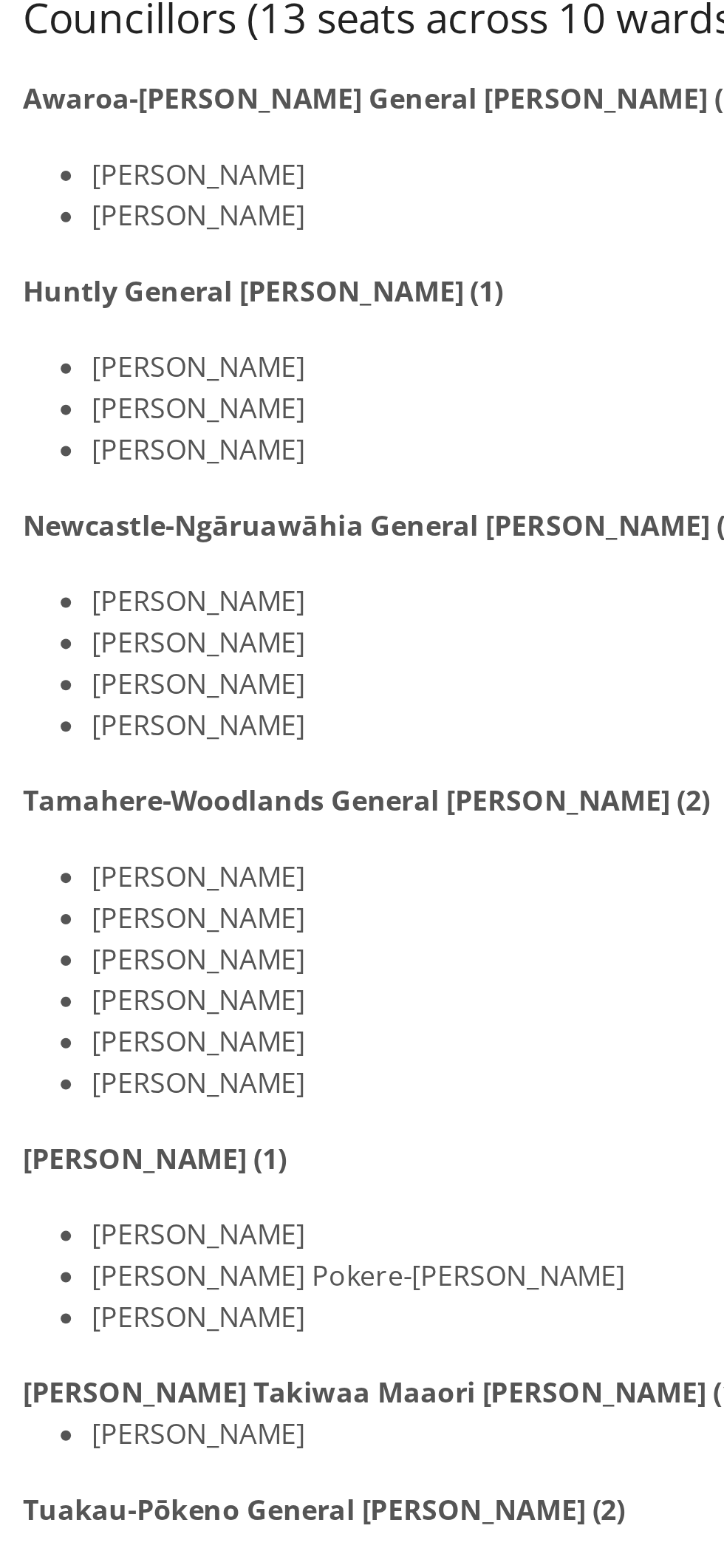
scroll to position [300, 0]
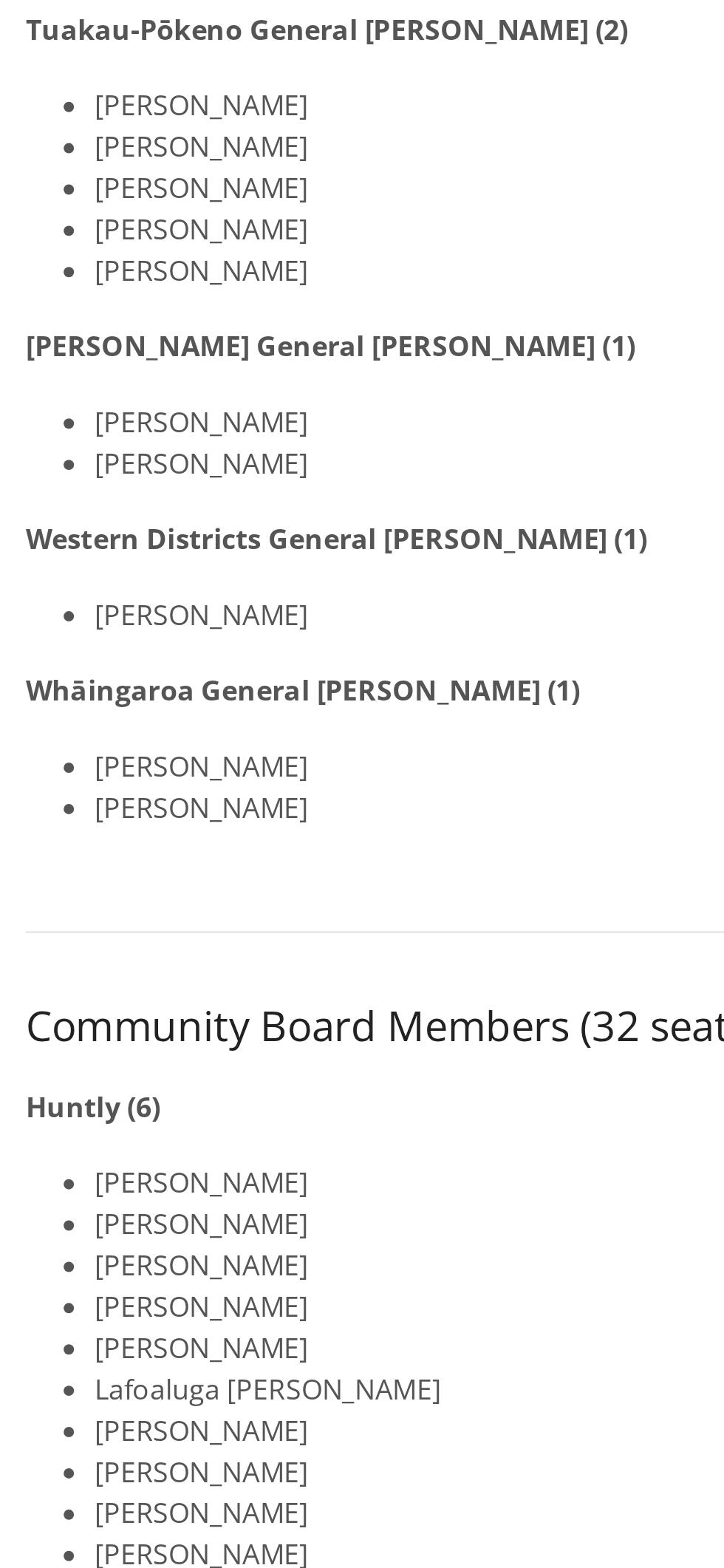
scroll to position [309, 0]
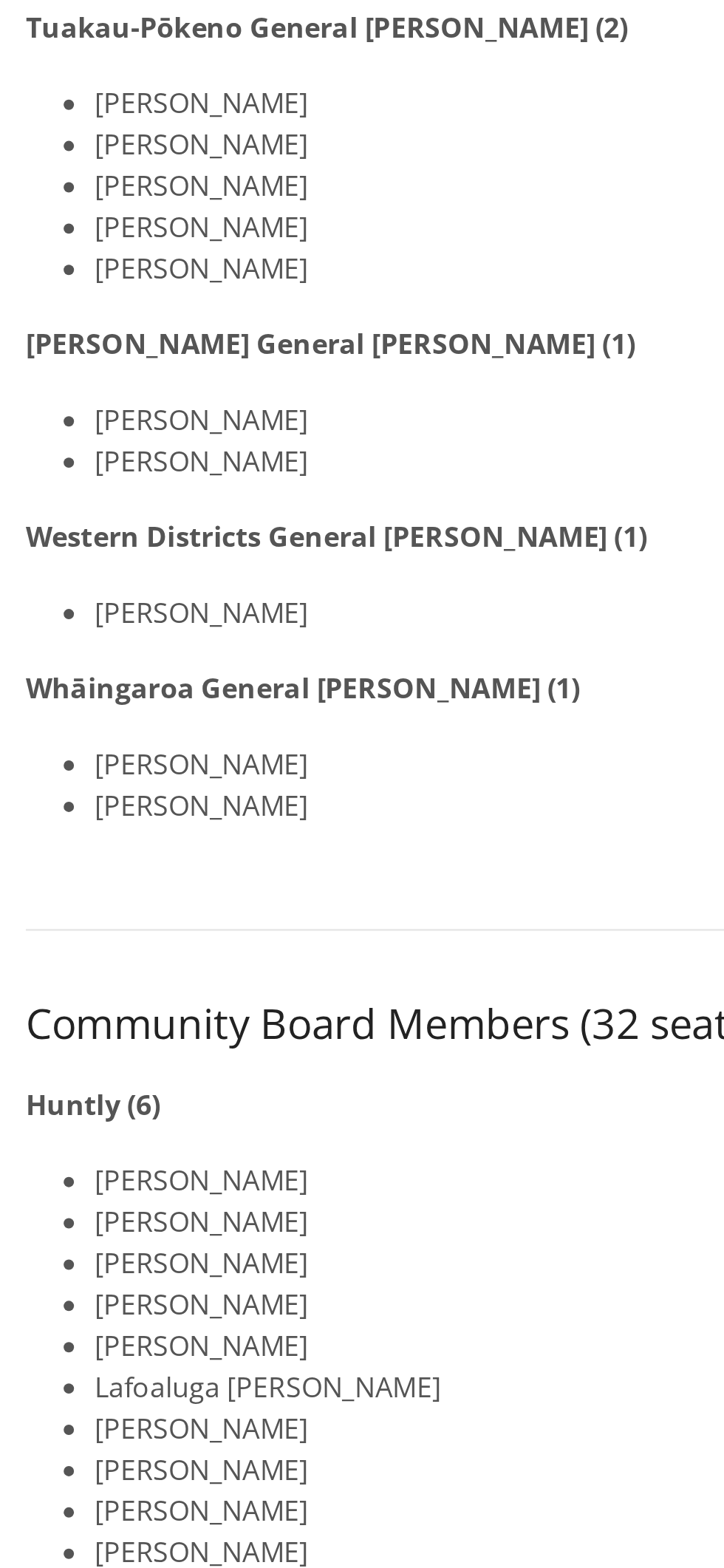
click at [108, 1000] on strong "Western Districts General [PERSON_NAME] (1)" at bounding box center [144, 1005] width 266 height 17
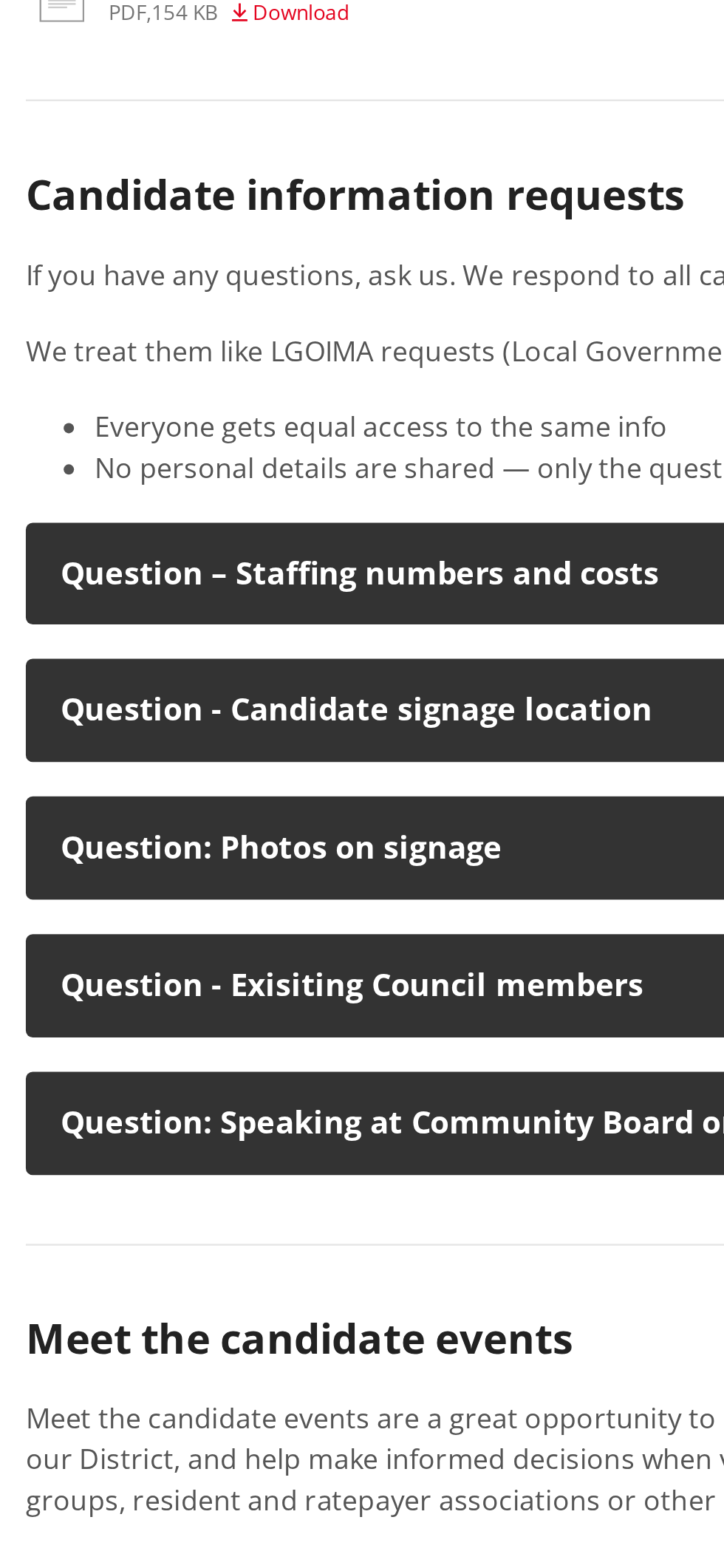
scroll to position [2971, 0]
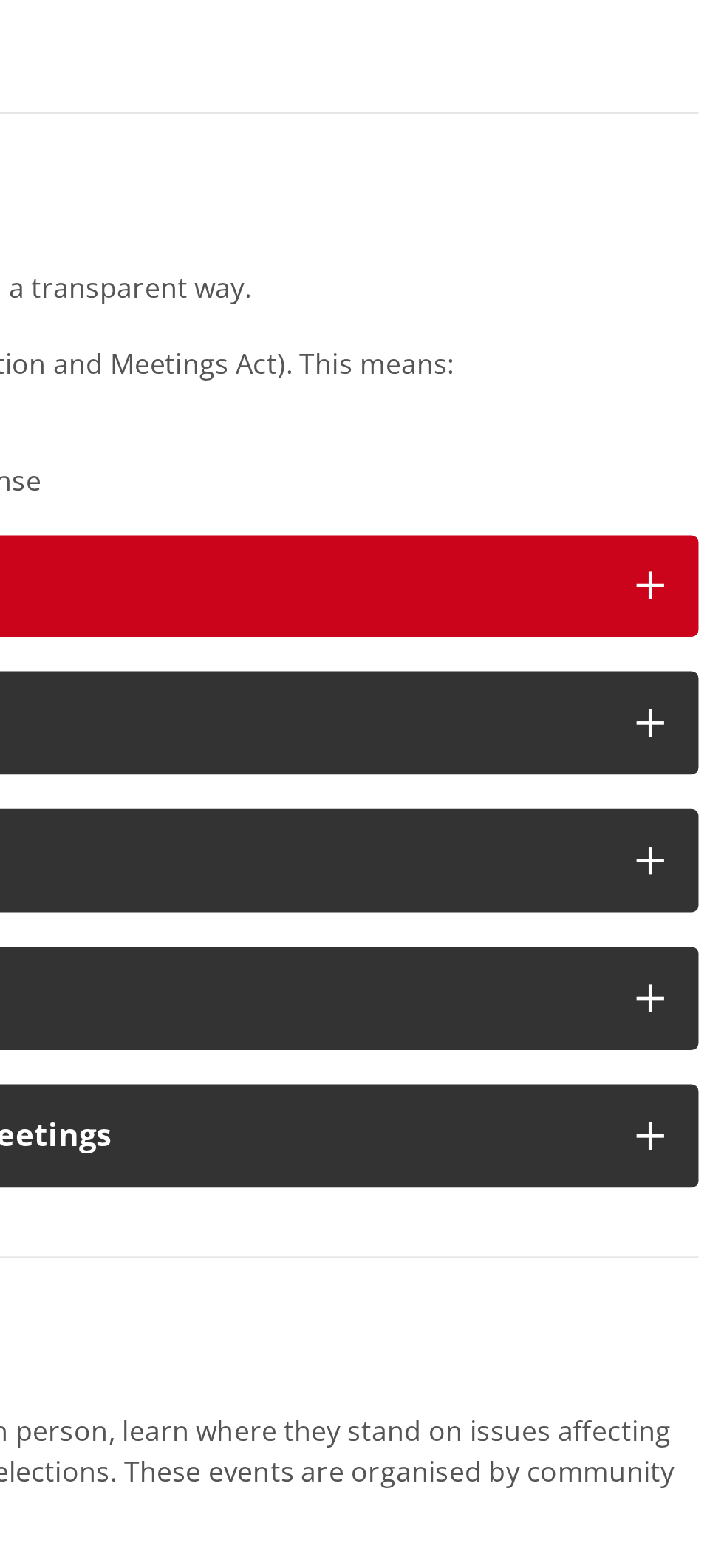
click at [693, 249] on icon "button" at bounding box center [692, 251] width 12 height 12
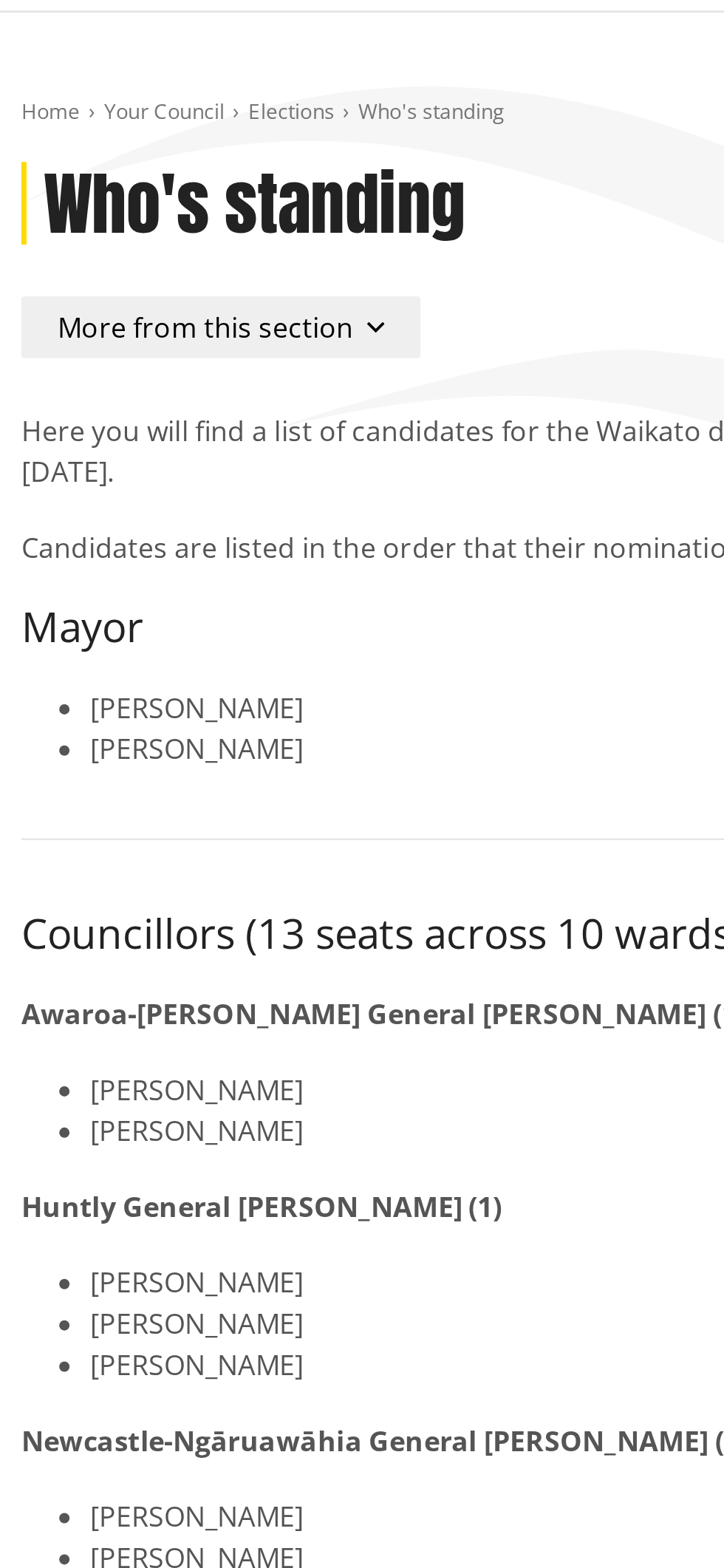
scroll to position [48, 0]
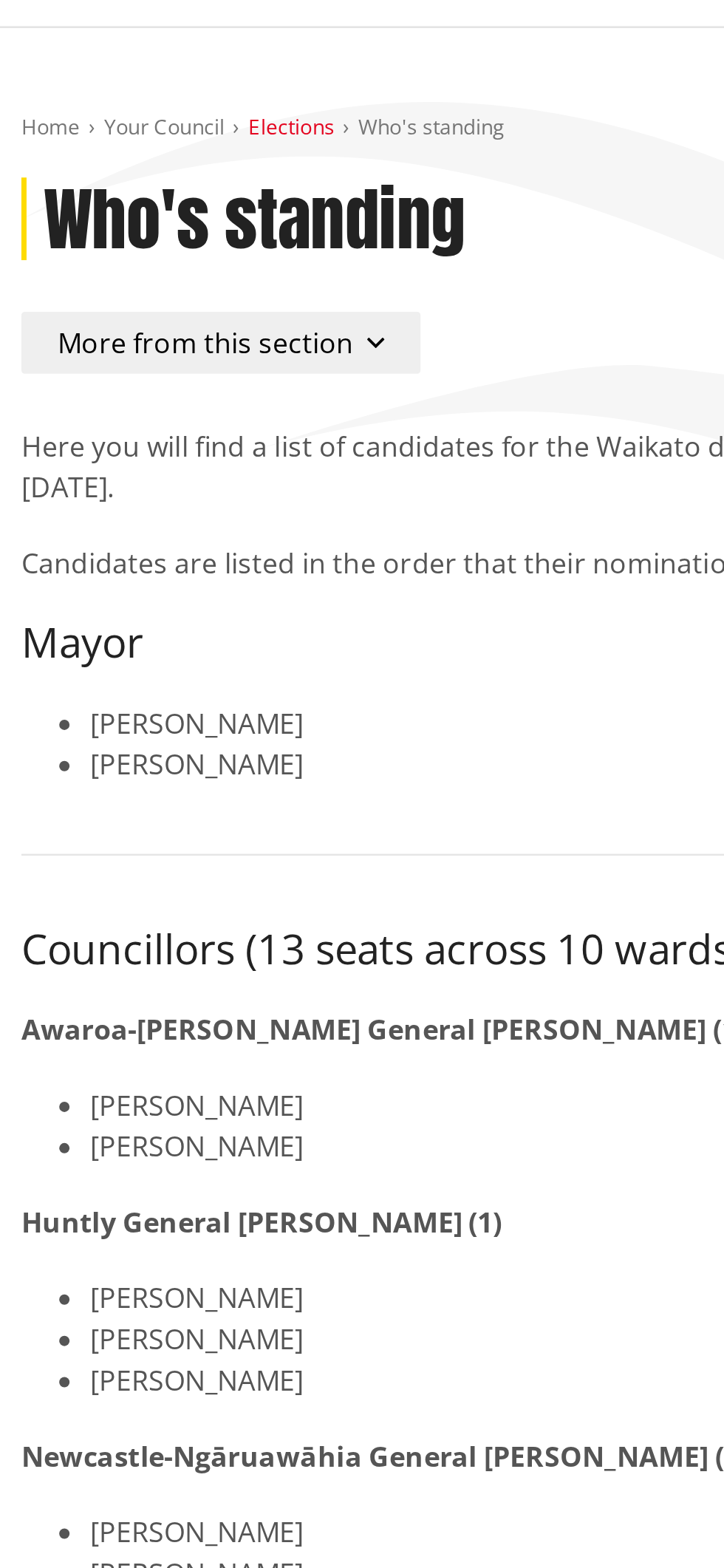
click at [122, 53] on link "Elections" at bounding box center [127, 54] width 37 height 12
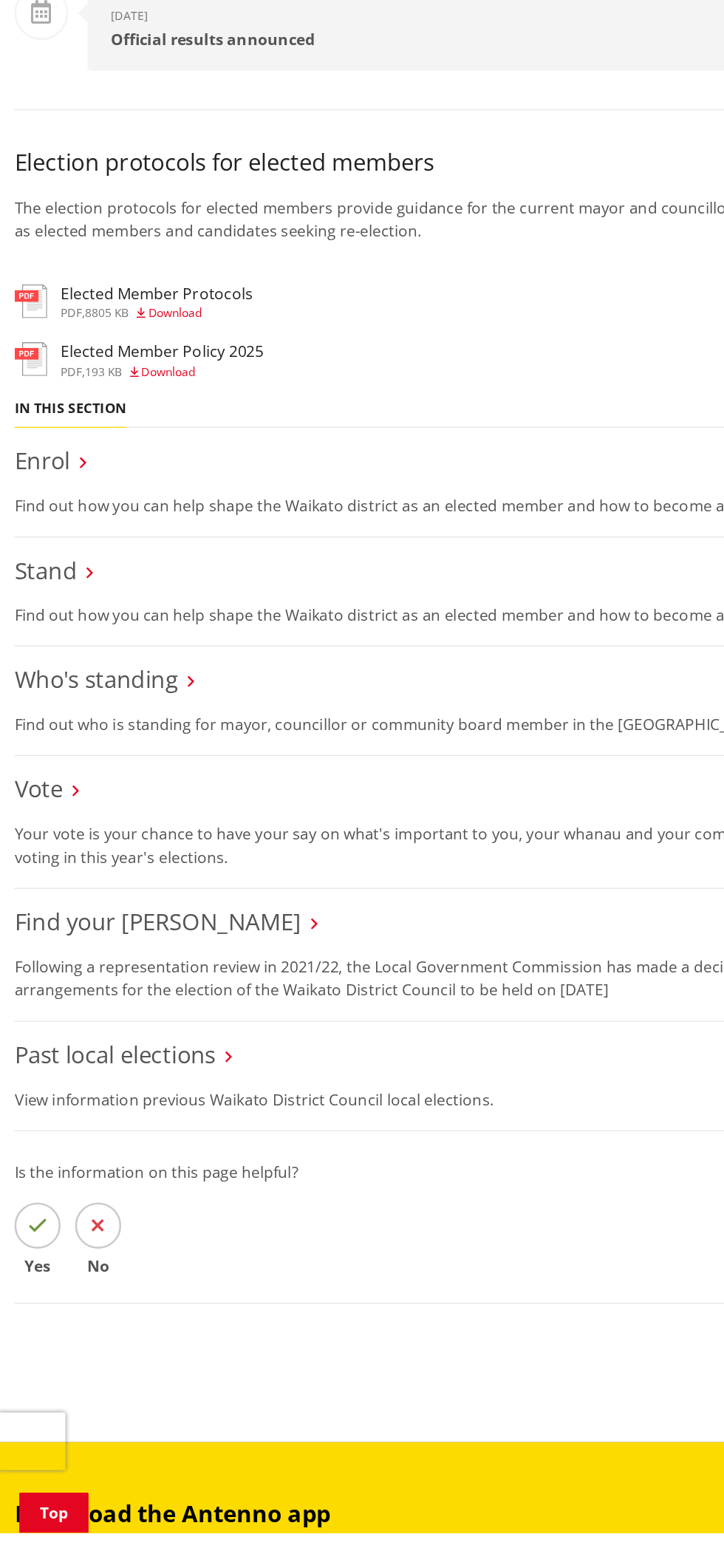
scroll to position [587, 0]
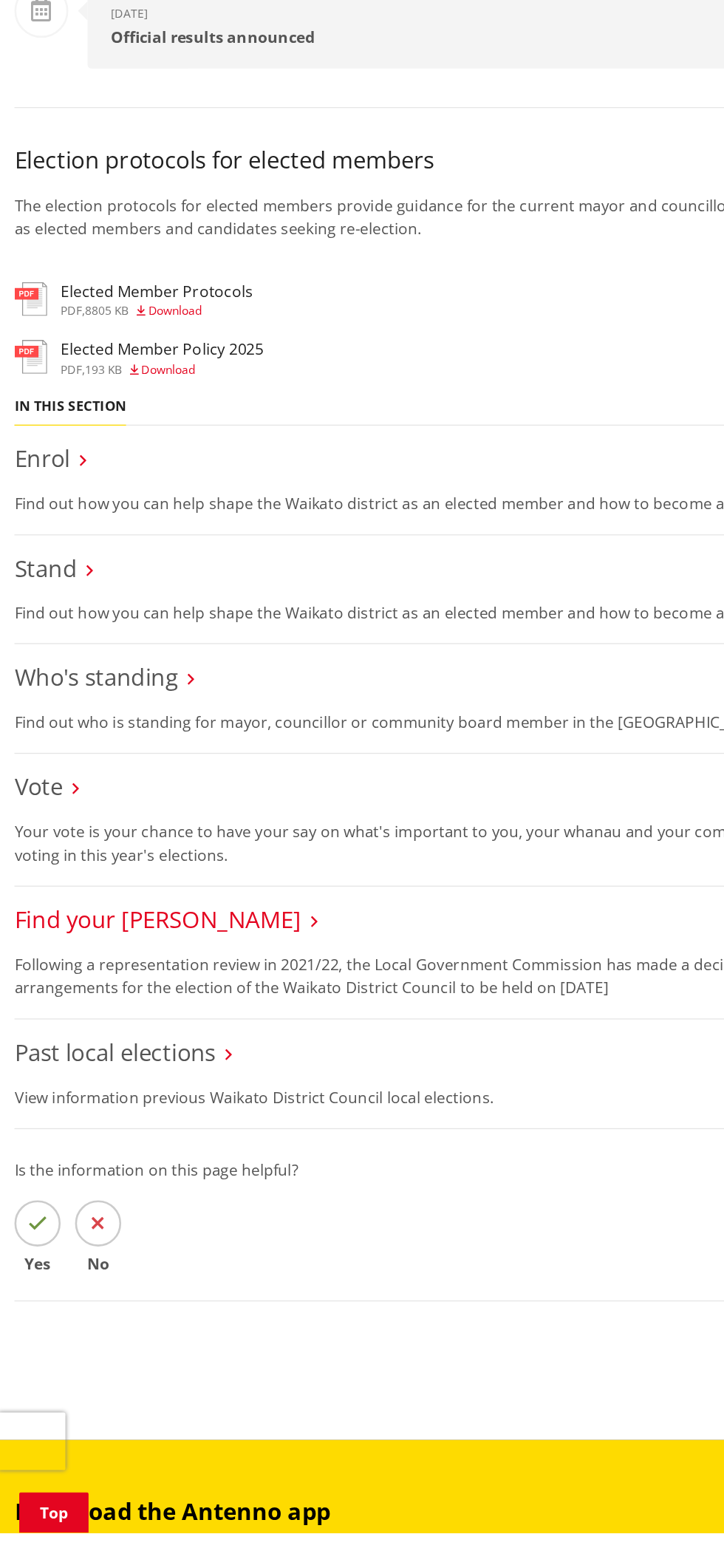
click at [107, 1104] on link "Find your [PERSON_NAME]" at bounding box center [121, 1096] width 220 height 24
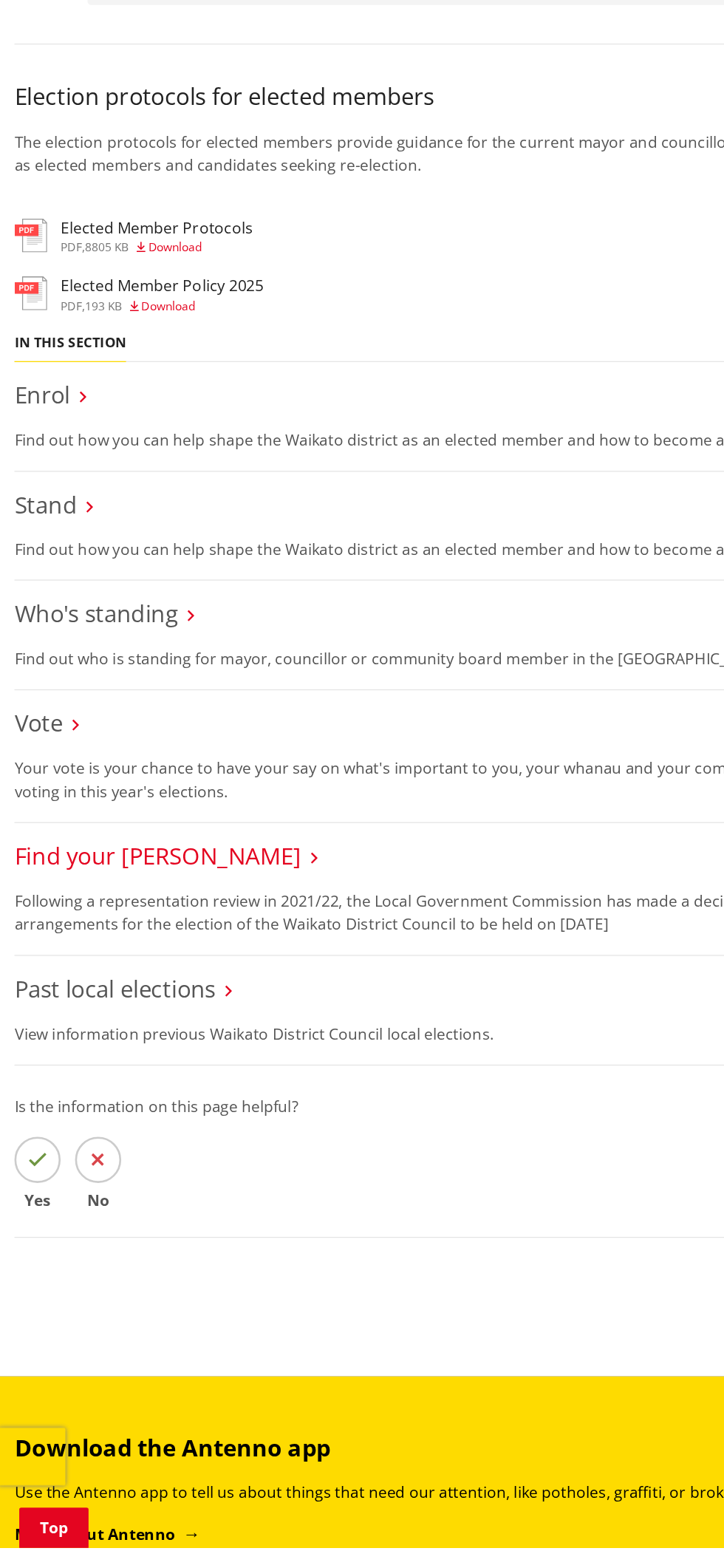
scroll to position [731, 0]
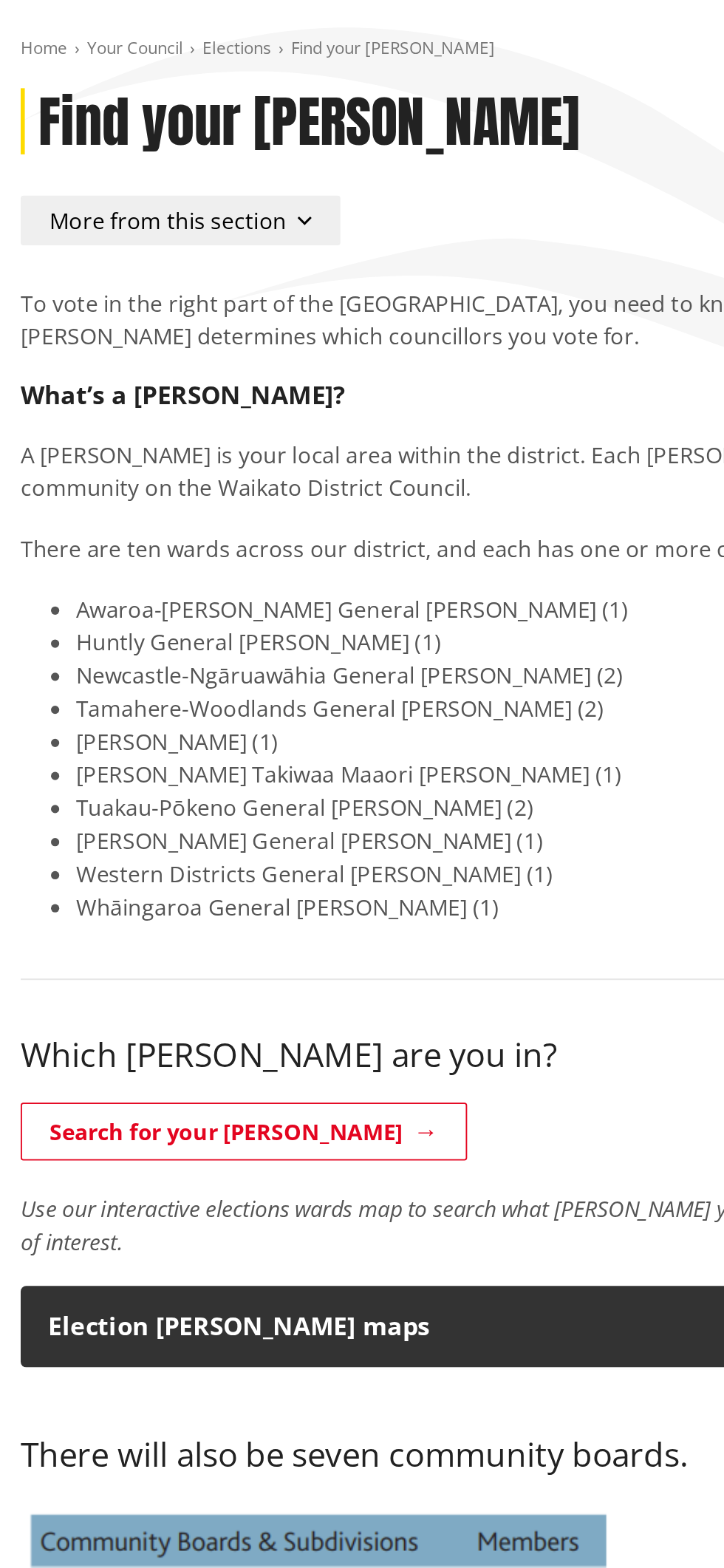
scroll to position [12, 0]
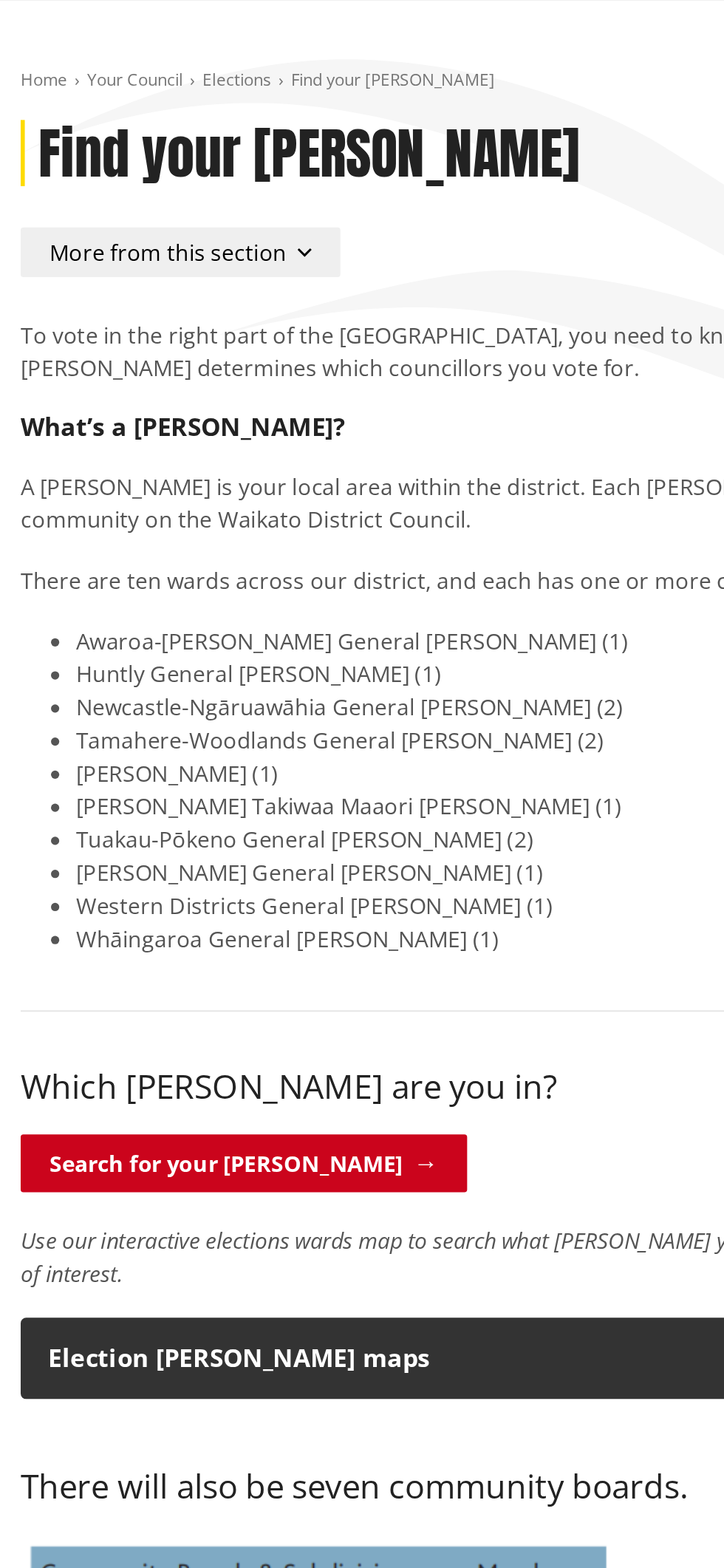
click at [133, 674] on link "Search for your [PERSON_NAME]" at bounding box center [130, 671] width 239 height 31
